Goal: Book appointment/travel/reservation

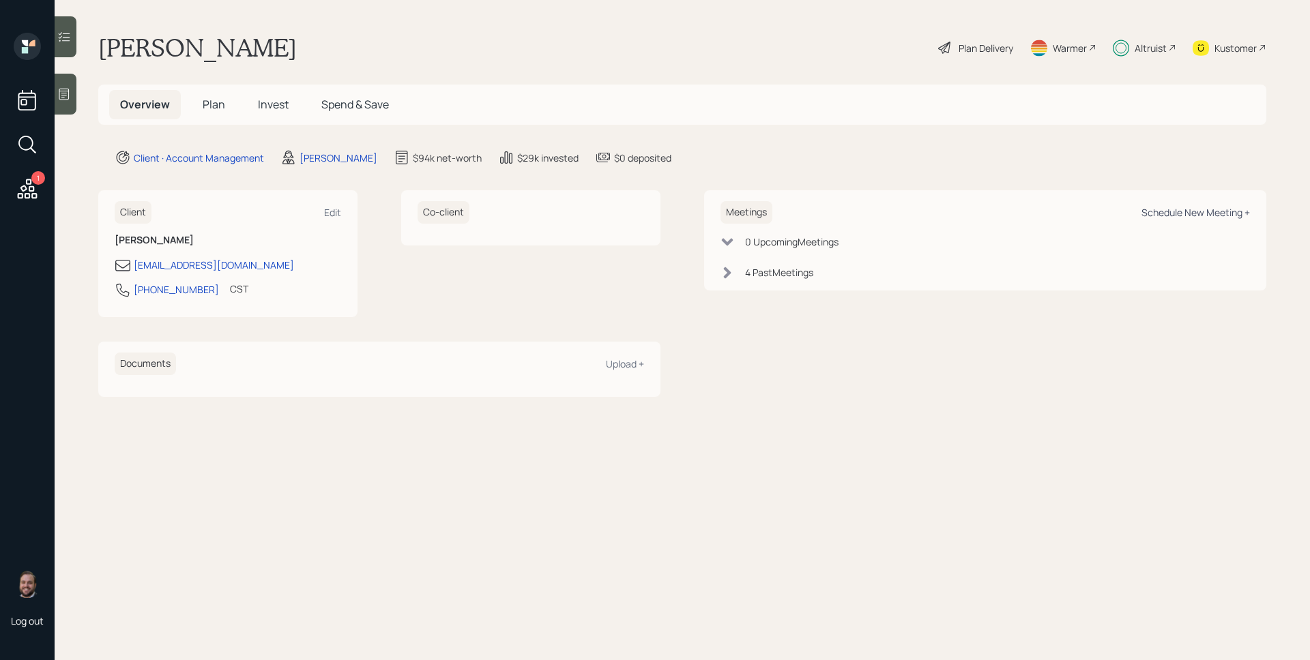
click at [1182, 209] on div "Schedule New Meeting +" at bounding box center [1196, 212] width 108 height 13
select select "d946c976-65aa-4529-ac9d-02c4f1114fc0"
